Goal: Task Accomplishment & Management: Use online tool/utility

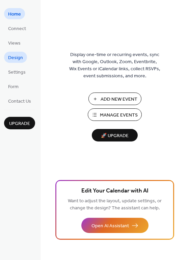
click at [16, 58] on span "Design" at bounding box center [15, 57] width 15 height 7
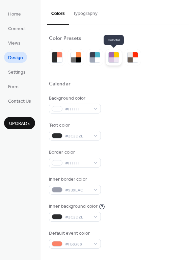
click at [113, 62] on div at bounding box center [113, 57] width 11 height 11
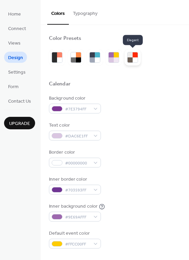
click at [131, 55] on div at bounding box center [130, 54] width 5 height 5
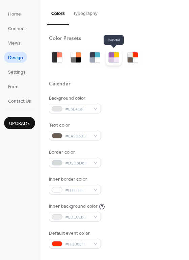
click at [113, 61] on div at bounding box center [111, 59] width 5 height 5
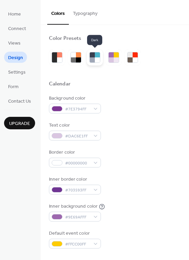
click at [98, 60] on div at bounding box center [97, 59] width 5 height 5
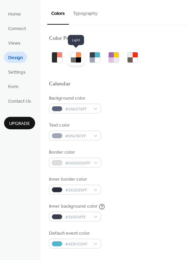
click at [79, 57] on div at bounding box center [78, 54] width 5 height 5
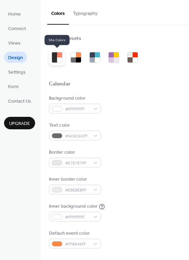
click at [58, 58] on div at bounding box center [59, 59] width 5 height 5
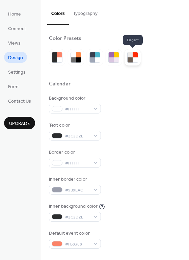
click at [132, 58] on div at bounding box center [130, 59] width 5 height 5
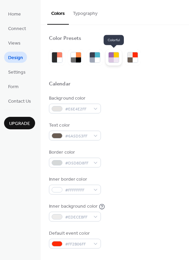
click at [114, 61] on div at bounding box center [116, 59] width 5 height 5
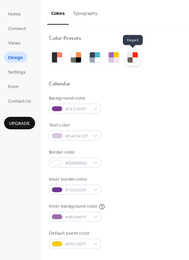
click at [134, 60] on div at bounding box center [135, 59] width 5 height 5
